Goal: Task Accomplishment & Management: Manage account settings

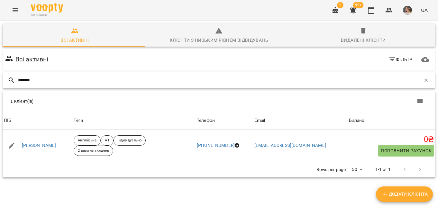
click at [46, 80] on input "*******" at bounding box center [219, 80] width 402 height 11
type input "*"
click at [45, 80] on input "******" at bounding box center [219, 80] width 402 height 11
type input "*"
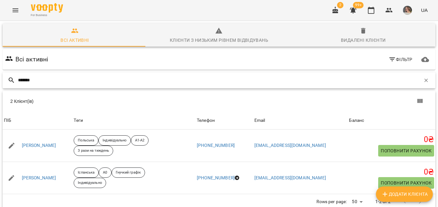
scroll to position [28, 0]
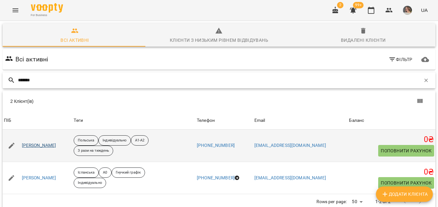
type input "*******"
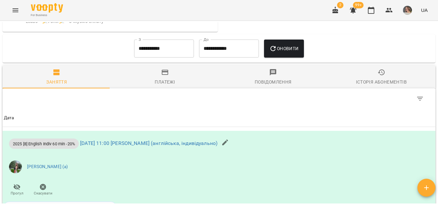
scroll to position [475, 0]
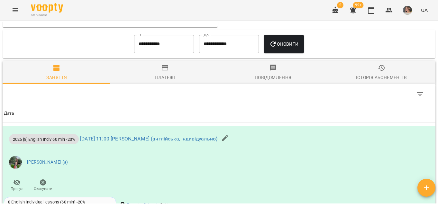
click at [161, 69] on icon "button" at bounding box center [165, 68] width 8 height 8
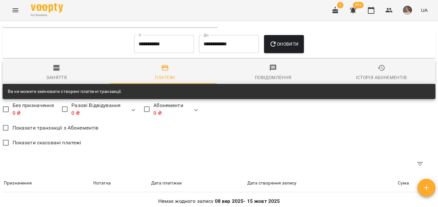
click at [62, 81] on div "Заняття" at bounding box center [56, 78] width 21 height 8
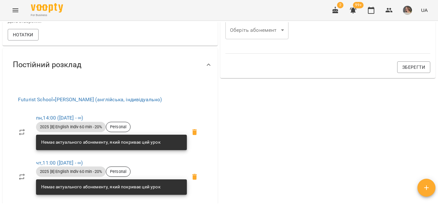
scroll to position [0, 0]
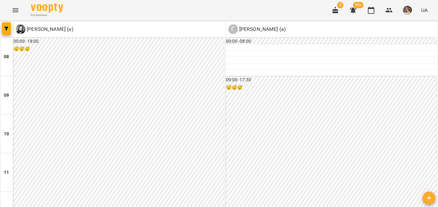
scroll to position [429, 0]
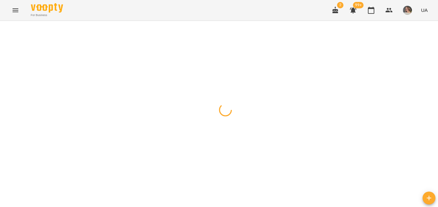
click at [4, 33] on button "button" at bounding box center [6, 28] width 9 height 13
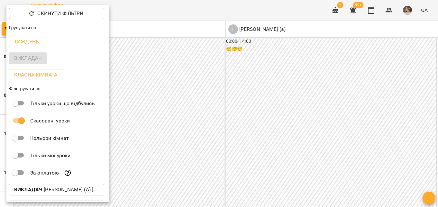
click at [68, 188] on p "Викладач : [PERSON_NAME] (а),[PERSON_NAME] (н)" at bounding box center [56, 190] width 85 height 8
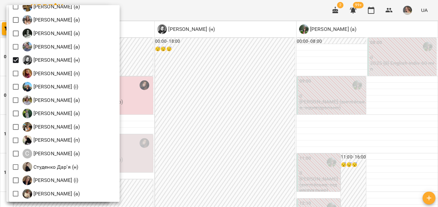
scroll to position [845, 0]
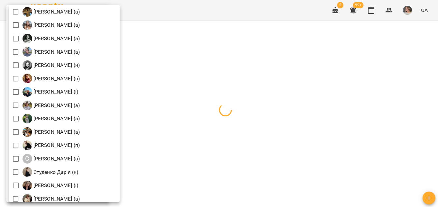
click at [263, 58] on div at bounding box center [219, 103] width 438 height 207
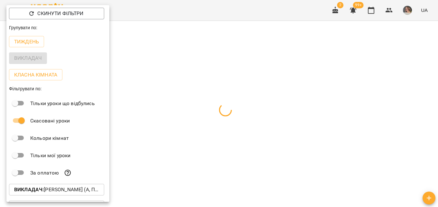
click at [263, 58] on div "Всі Івашура Анна Вікторівна (і) Ілля Закіров (і) Андріана Пелипчак (п) Бабійчук…" at bounding box center [219, 103] width 438 height 207
click at [236, 44] on div at bounding box center [219, 103] width 438 height 207
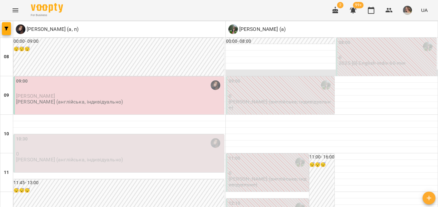
scroll to position [187, 0]
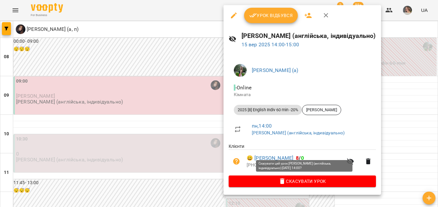
click at [272, 181] on span "Скасувати Урок" at bounding box center [302, 181] width 137 height 8
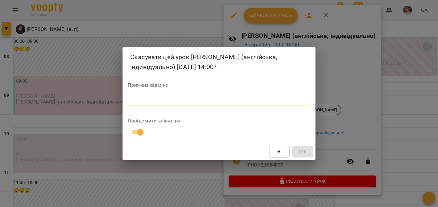
click at [138, 100] on textarea at bounding box center [219, 100] width 183 height 6
type textarea "**********"
click at [306, 151] on span "Так" at bounding box center [302, 152] width 8 height 8
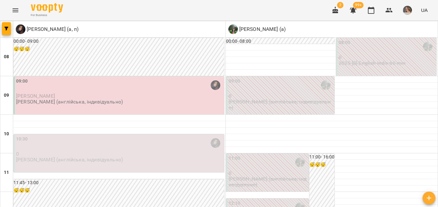
scroll to position [183, 0]
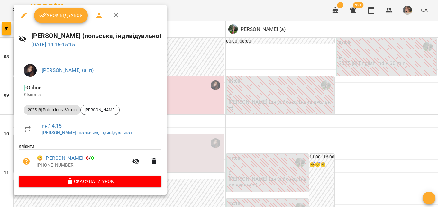
click at [92, 180] on span "Скасувати Урок" at bounding box center [90, 181] width 132 height 8
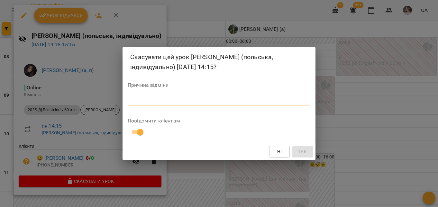
click at [138, 98] on textarea at bounding box center [219, 100] width 183 height 6
type textarea "**********"
click at [301, 150] on span "Так" at bounding box center [302, 152] width 8 height 8
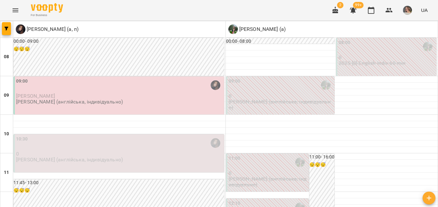
scroll to position [0, 0]
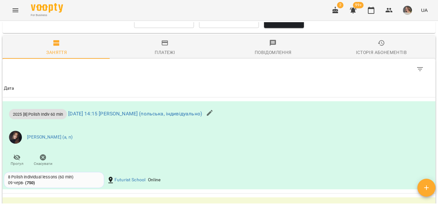
click at [172, 50] on span "Платежі" at bounding box center [165, 47] width 101 height 17
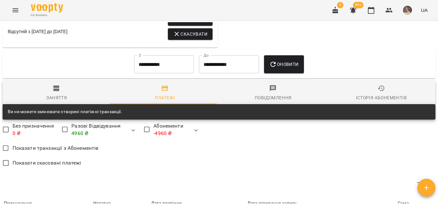
scroll to position [511, 0]
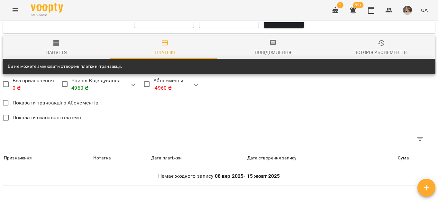
click at [62, 48] on span "Заняття" at bounding box center [56, 47] width 101 height 17
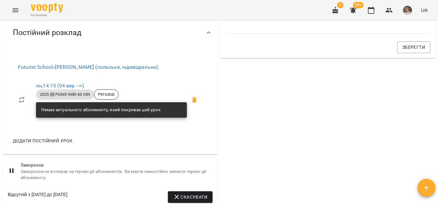
scroll to position [0, 0]
